Goal: Information Seeking & Learning: Learn about a topic

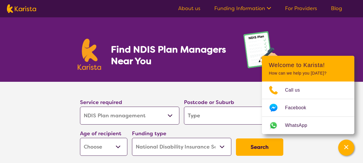
select select "NDIS Plan management"
select select "NDIS"
select select "NDIS Plan management"
select select "NDIS"
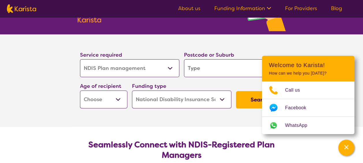
scroll to position [58, 0]
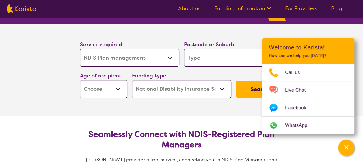
click at [217, 53] on input "search" at bounding box center [233, 58] width 99 height 18
type input "6"
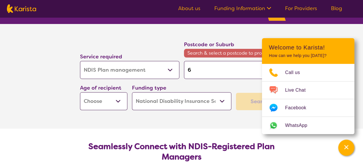
type input "60"
type input "600"
type input "6000"
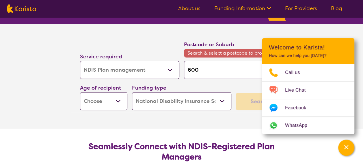
type input "6000"
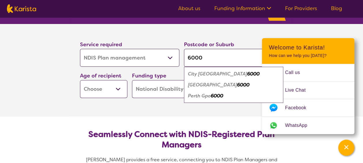
type input "6000"
click at [237, 82] on em "6000" at bounding box center [243, 85] width 12 height 6
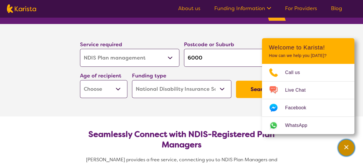
click at [341, 146] on div "Channel Menu" at bounding box center [346, 147] width 12 height 13
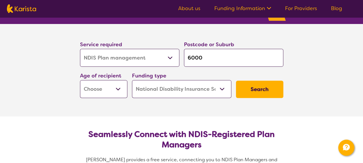
click at [116, 87] on select "Early Childhood - 0 to 9 Child - 10 to 11 Adolescent - 12 to 17 Adult - 18 to 6…" at bounding box center [103, 89] width 47 height 18
select select "AD"
click at [80, 80] on select "Early Childhood - 0 to 9 Child - 10 to 11 Adolescent - 12 to 17 Adult - 18 to 6…" at bounding box center [103, 89] width 47 height 18
select select "AD"
click at [259, 90] on button "Search" at bounding box center [259, 88] width 47 height 17
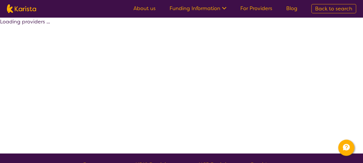
select select "by_score"
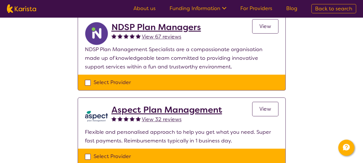
scroll to position [277, 0]
